Goal: Answer question/provide support

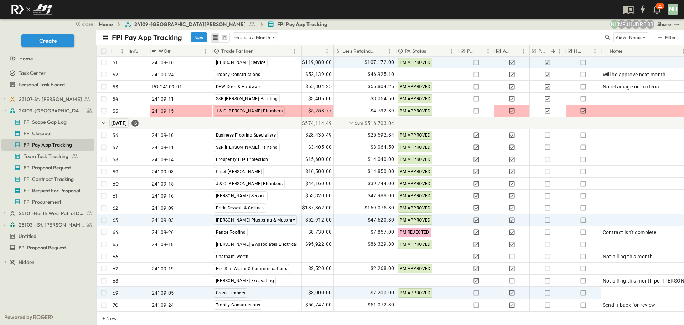
scroll to position [590, 155]
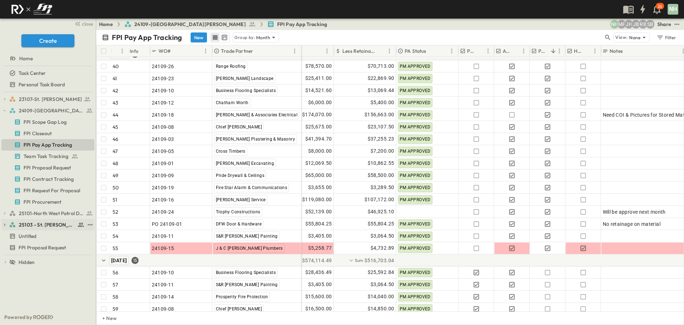
click at [53, 226] on span "25103 - St. [PERSON_NAME] Phase 2" at bounding box center [47, 224] width 57 height 7
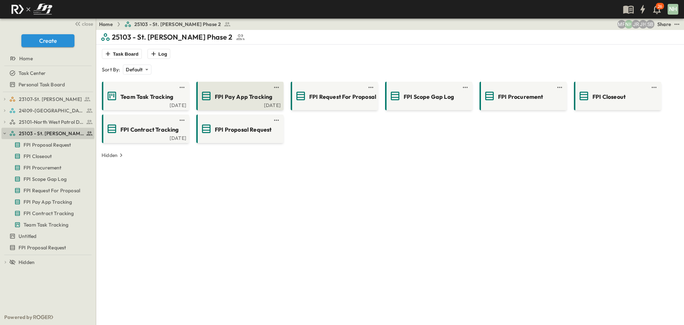
click at [239, 98] on span "FPI Pay App Tracking" at bounding box center [243, 97] width 57 height 8
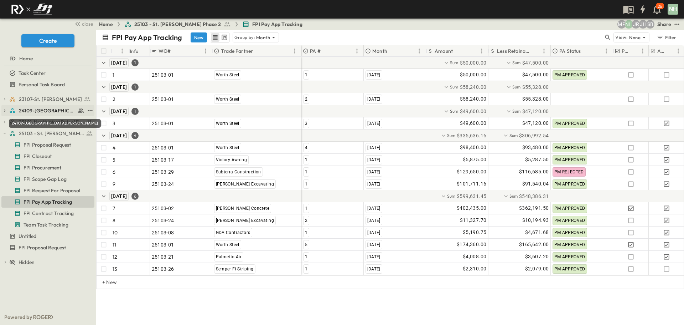
click at [48, 110] on span "24109-[GEOGRAPHIC_DATA][PERSON_NAME]" at bounding box center [47, 110] width 57 height 7
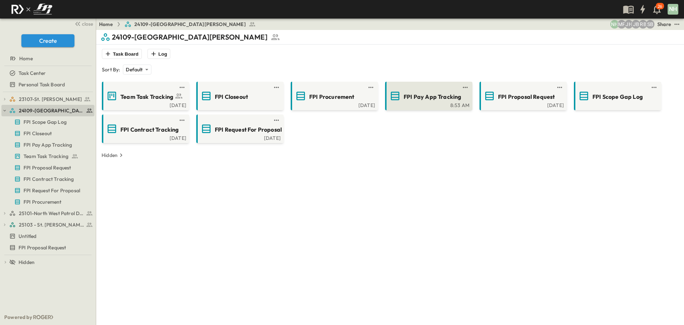
click at [440, 94] on span "FPI Pay App Tracking" at bounding box center [432, 97] width 57 height 8
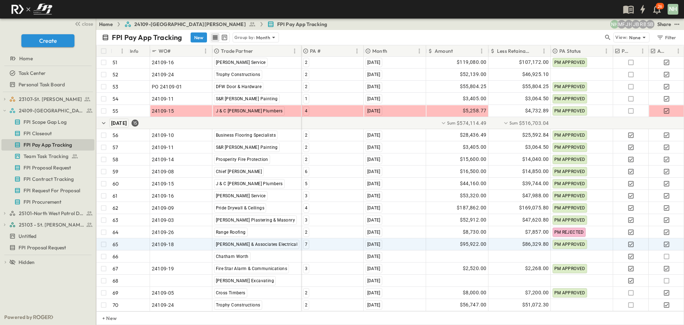
scroll to position [733, 0]
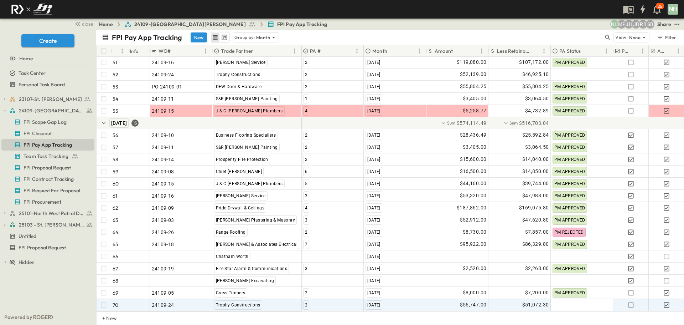
click at [563, 300] on div at bounding box center [582, 304] width 62 height 11
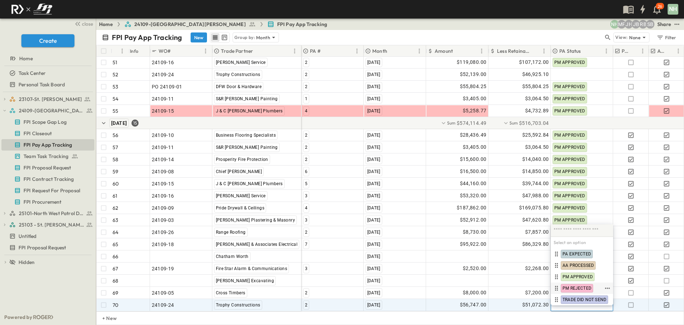
click at [580, 287] on span "PM REJECTED" at bounding box center [577, 288] width 29 height 6
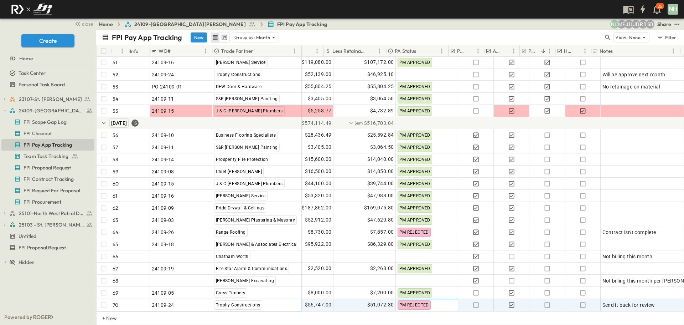
scroll to position [733, 169]
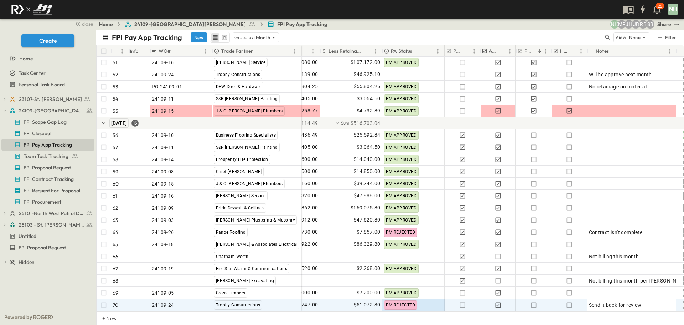
click at [646, 300] on div "Send it back for review" at bounding box center [632, 305] width 86 height 10
click at [646, 298] on textarea "**********" at bounding box center [631, 299] width 83 height 7
type textarea "**********"
